Goal: Information Seeking & Learning: Understand process/instructions

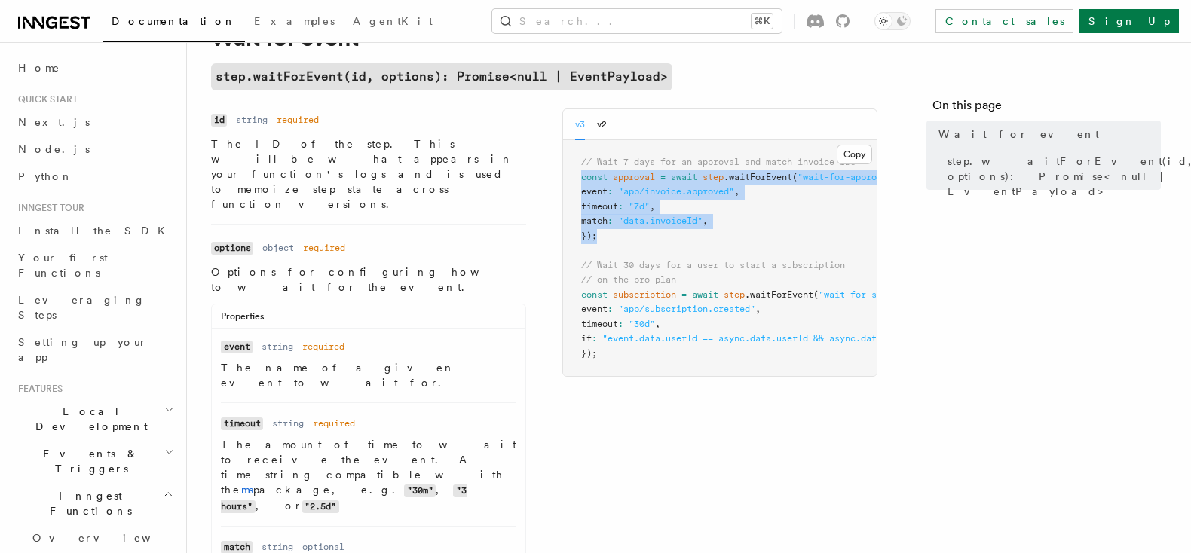
drag, startPoint x: 605, startPoint y: 237, endPoint x: 573, endPoint y: 176, distance: 68.4
click at [573, 176] on pre "// Wait 7 days for an approval and match invoice IDs const approval = await ste…" at bounding box center [719, 258] width 313 height 236
copy code "const approval = await step .waitForEvent ( "wait-for-approval" , { event : "ap…"
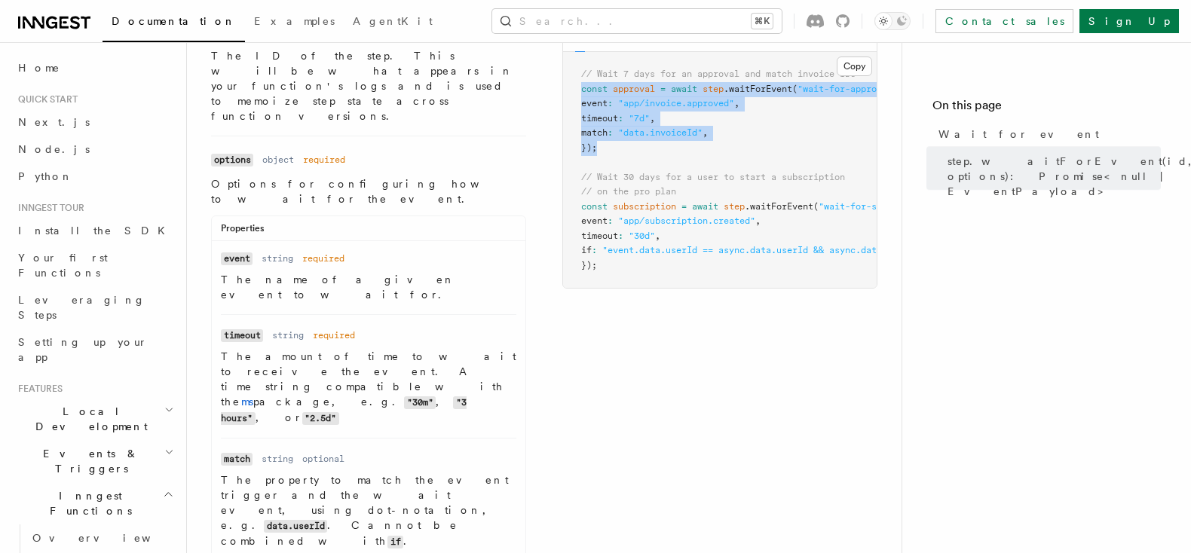
scroll to position [165, 0]
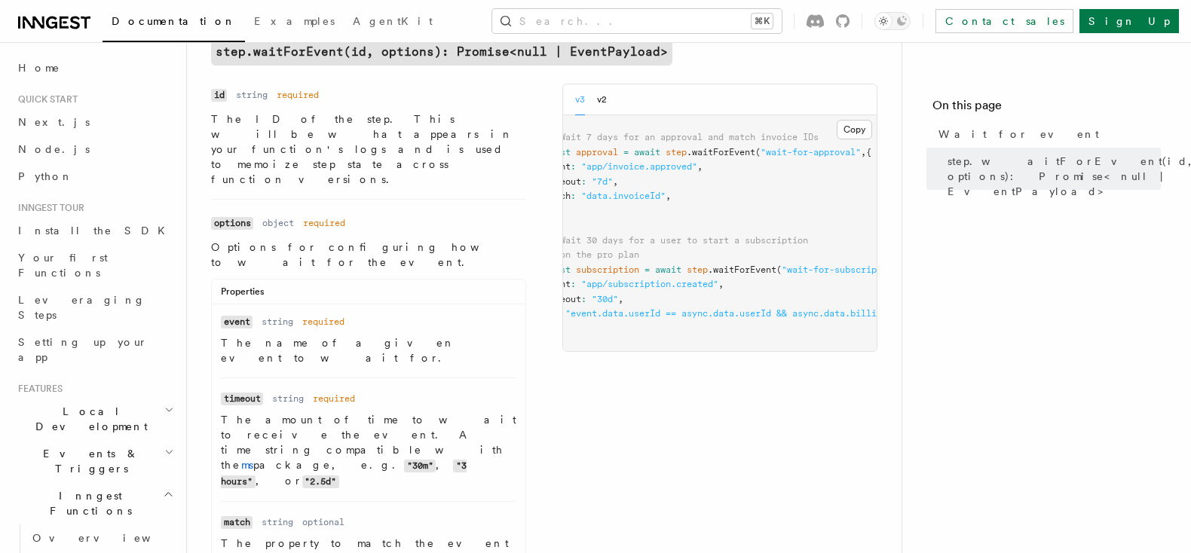
scroll to position [0, 66]
